Goal: Task Accomplishment & Management: Manage account settings

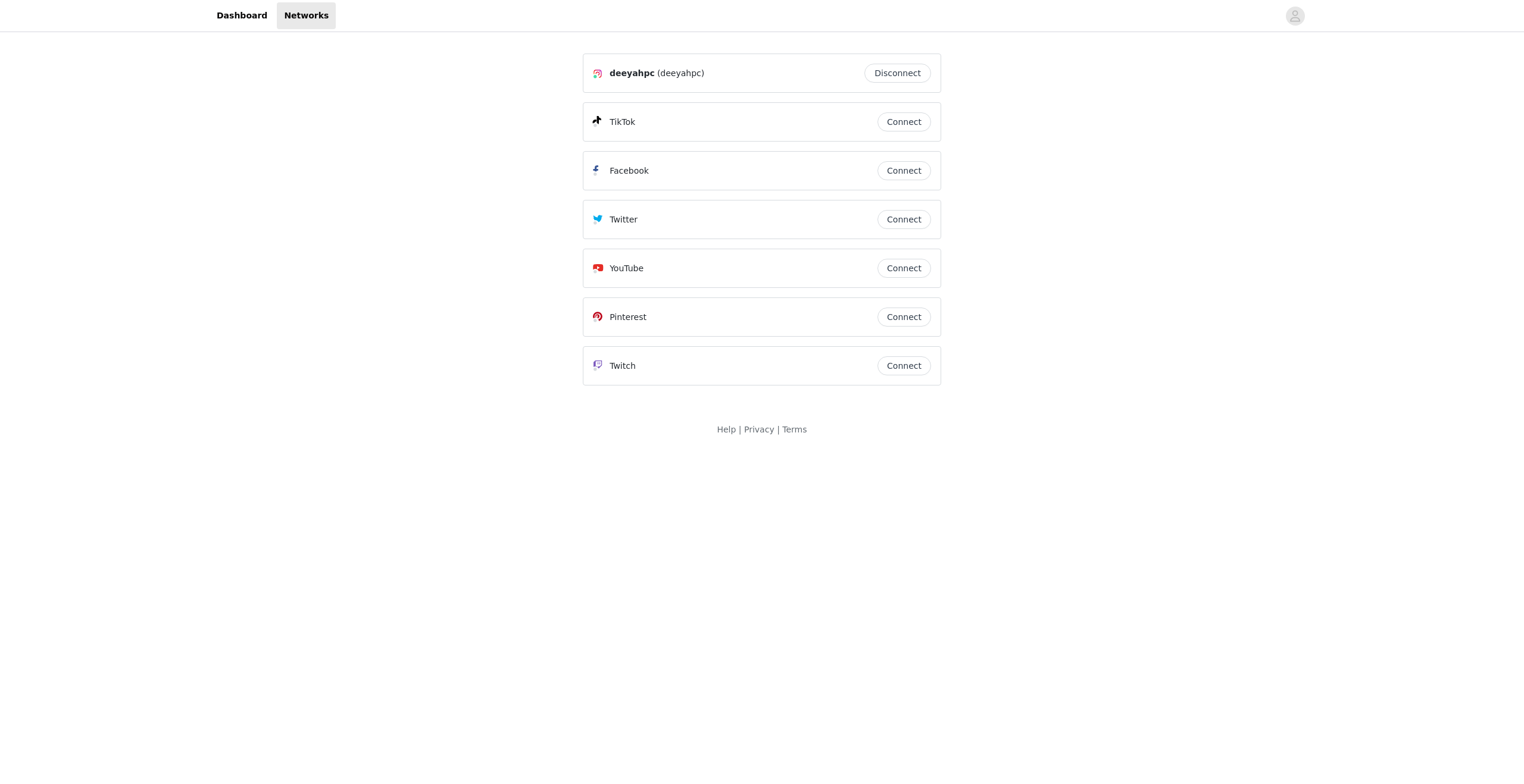
click at [894, 269] on button "Connect" at bounding box center [904, 268] width 54 height 19
click at [923, 436] on div "Help | Privacy | Terms" at bounding box center [762, 437] width 1524 height 26
click at [256, 26] on link "Dashboard" at bounding box center [242, 15] width 65 height 26
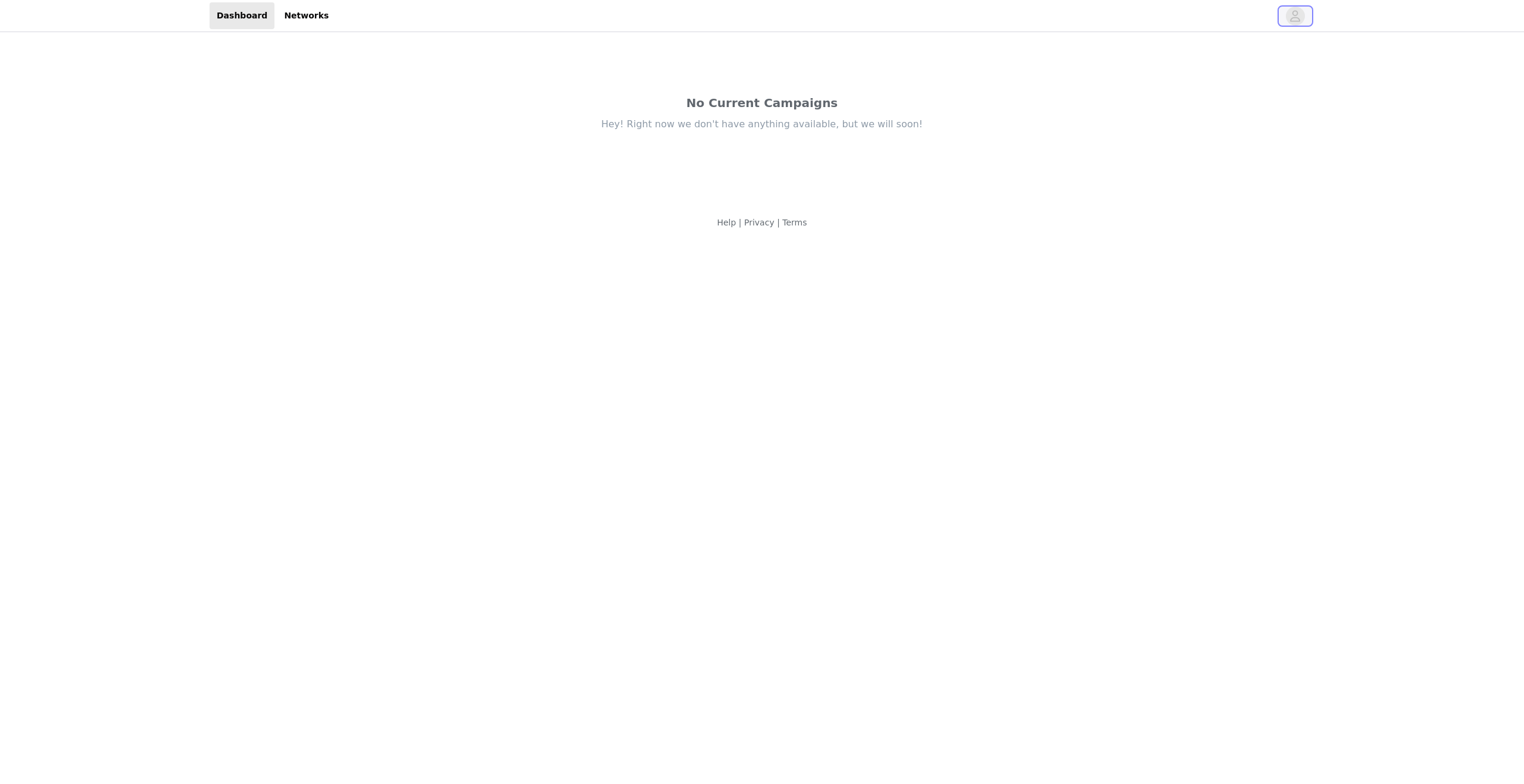
click at [1299, 11] on icon "avatar" at bounding box center [1295, 16] width 11 height 19
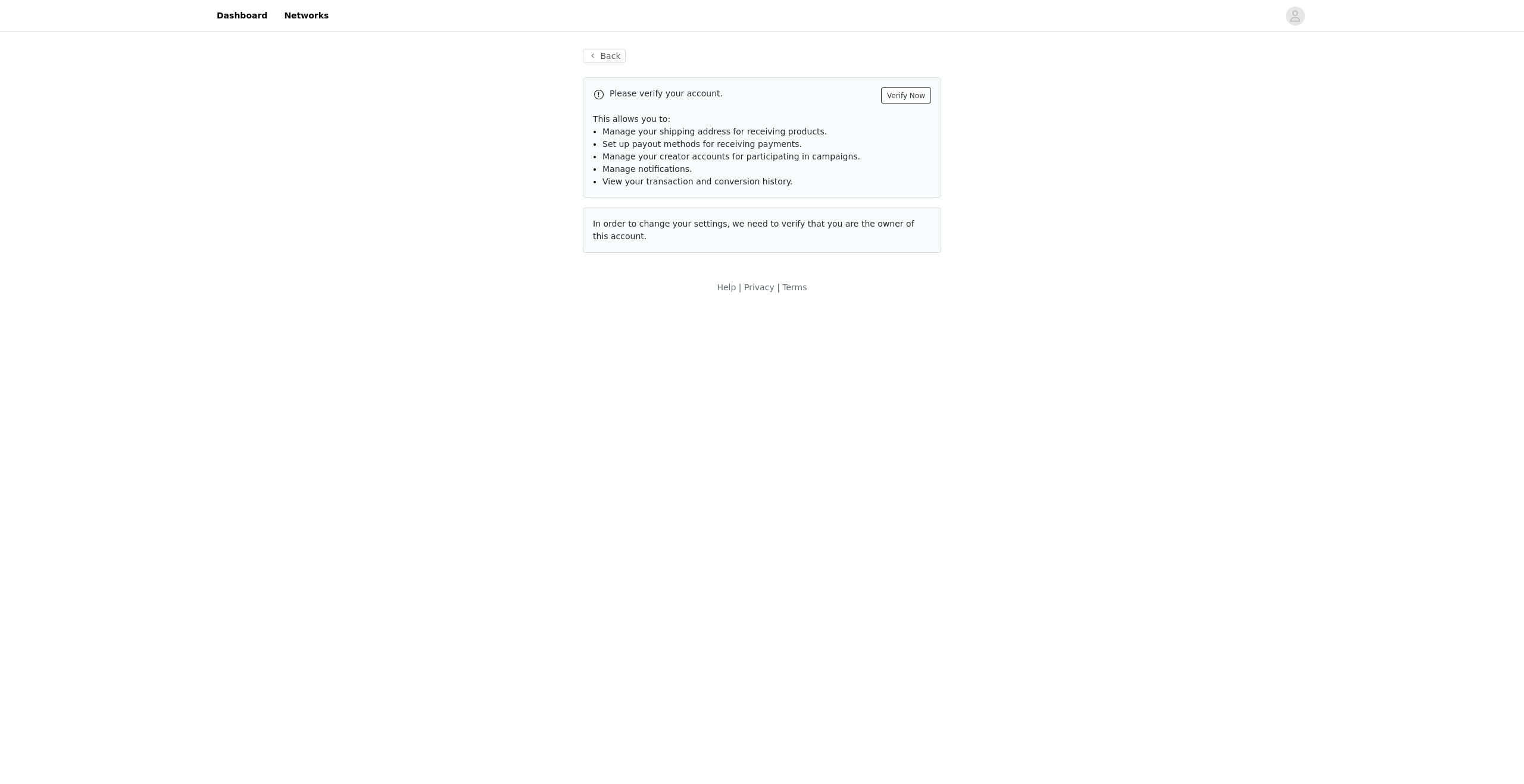
click at [901, 90] on button "Verify Now" at bounding box center [906, 95] width 50 height 16
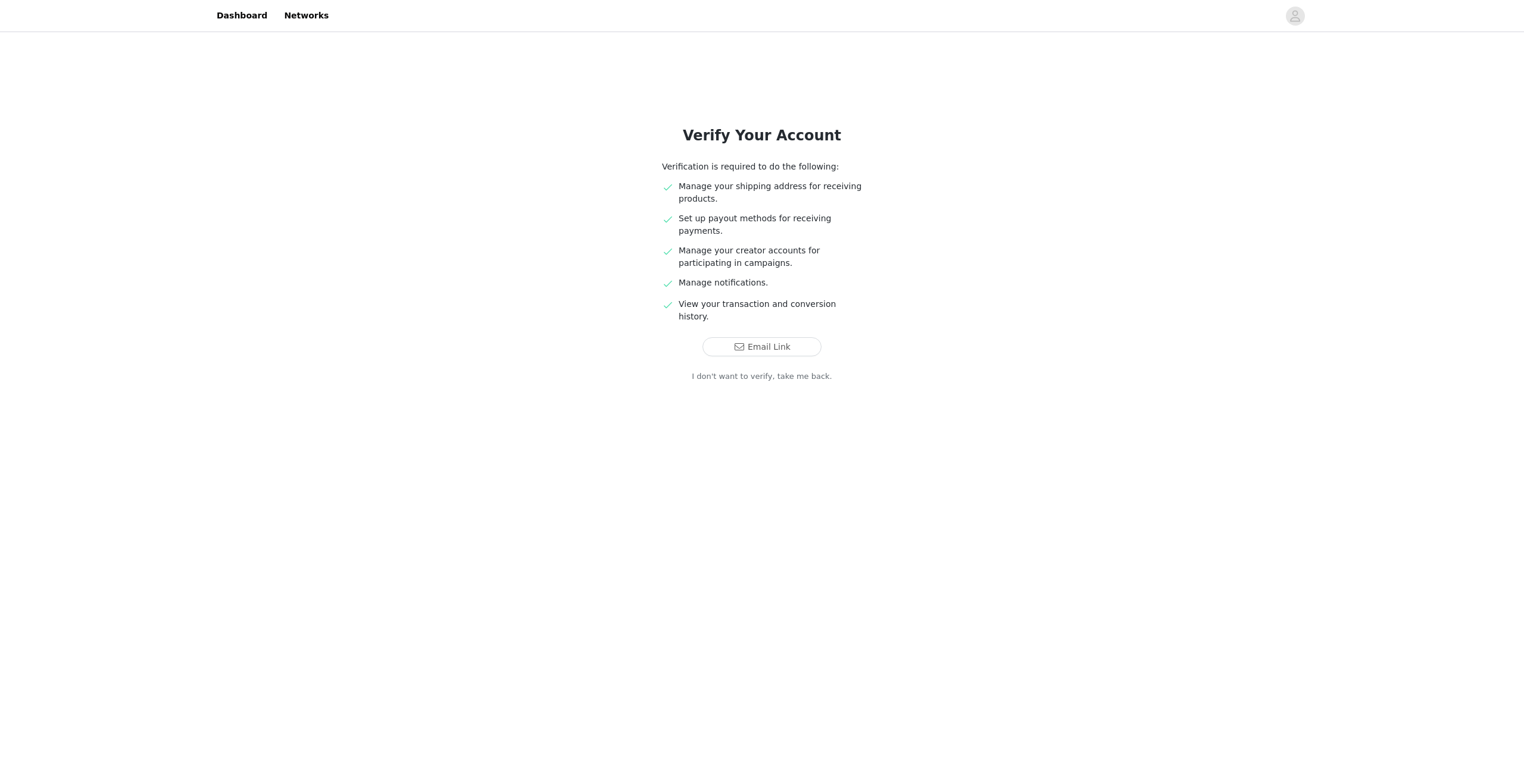
click at [917, 241] on div "Verify Your Account Verification is required to do the following: Manage your s…" at bounding box center [762, 242] width 1524 height 415
click at [249, 13] on link "Dashboard" at bounding box center [242, 15] width 65 height 26
